Goal: Check status: Check status

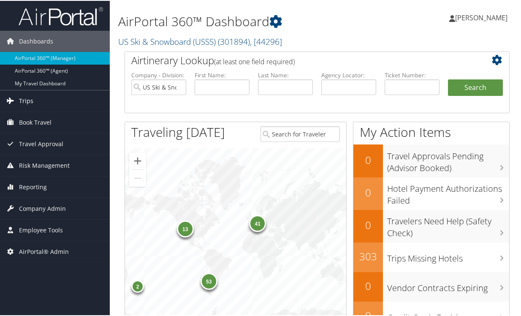
click at [26, 103] on span "Trips" at bounding box center [26, 99] width 14 height 21
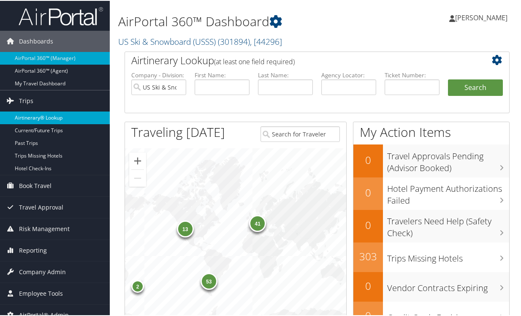
click at [29, 116] on link "Airtinerary® Lookup" at bounding box center [55, 117] width 110 height 13
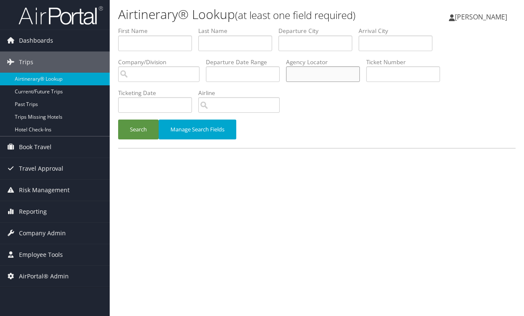
click at [307, 73] on input "text" at bounding box center [323, 74] width 74 height 16
type input "dnb548"
click at [118, 119] on button "Search" at bounding box center [138, 129] width 41 height 20
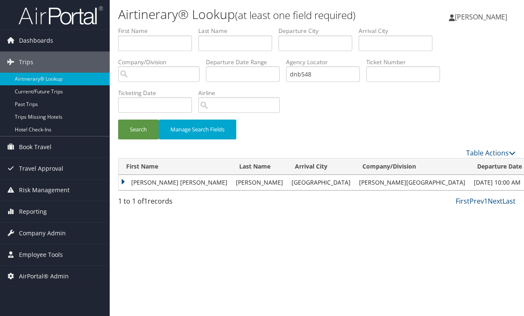
click at [119, 179] on td "[PERSON_NAME] [PERSON_NAME]" at bounding box center [175, 182] width 113 height 15
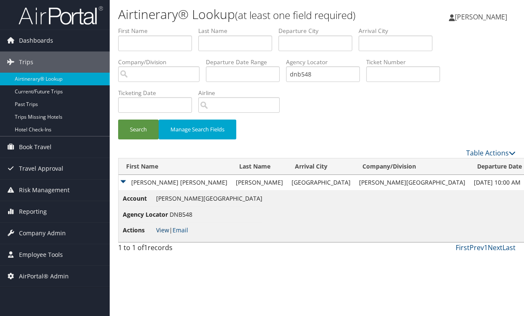
click at [159, 232] on link "View" at bounding box center [162, 230] width 13 height 8
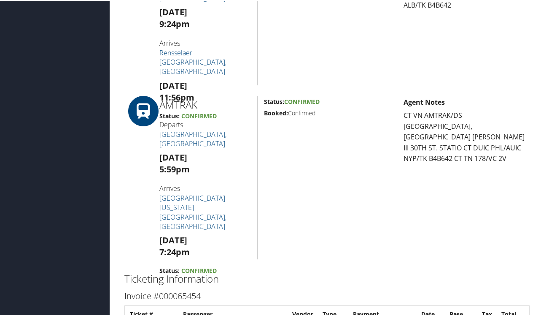
scroll to position [717, 0]
